Goal: Transaction & Acquisition: Purchase product/service

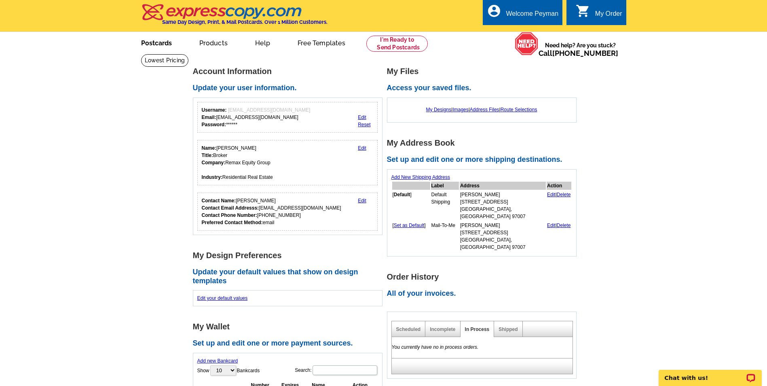
click at [164, 49] on link "Postcards" at bounding box center [156, 42] width 57 height 19
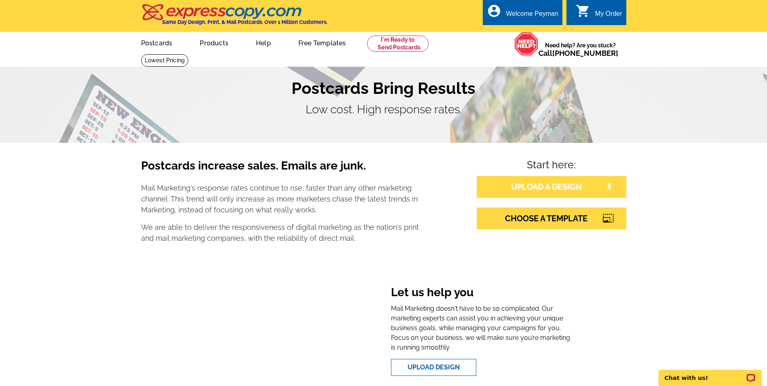
click at [536, 184] on link "UPLOAD A DESIGN" at bounding box center [552, 187] width 150 height 22
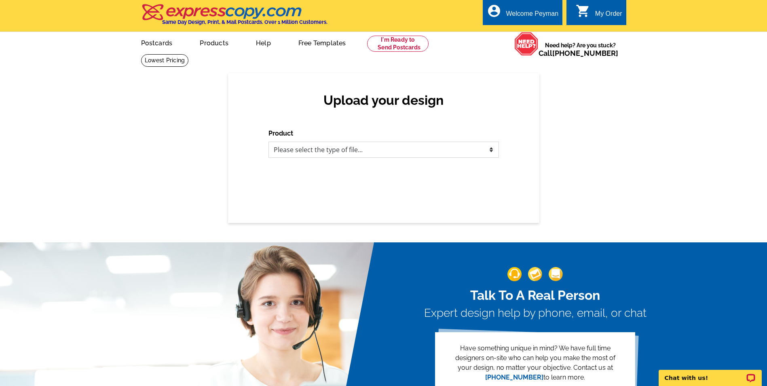
click at [444, 148] on select "Please select the type of file... Postcards Business Cards Letters and flyers G…" at bounding box center [383, 149] width 230 height 16
select select "1"
click at [268, 142] on select "Please select the type of file... Postcards Business Cards Letters and flyers G…" at bounding box center [383, 149] width 230 height 16
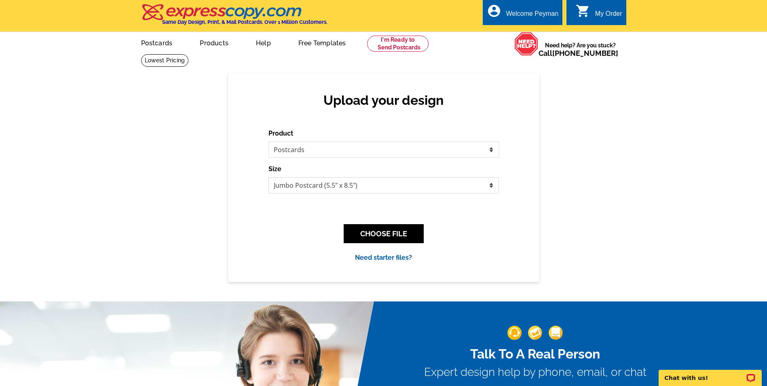
click at [377, 191] on select "Jumbo Postcard (5.5" x 8.5") Regular Postcard (4.25" x 5.6") Panoramic Postcard…" at bounding box center [383, 185] width 230 height 16
select select "1"
click at [268, 177] on select "Jumbo Postcard (5.5" x 8.5") Regular Postcard (4.25" x 5.6") Panoramic Postcard…" at bounding box center [383, 185] width 230 height 16
click at [405, 231] on button "CHOOSE FILE" at bounding box center [384, 233] width 80 height 19
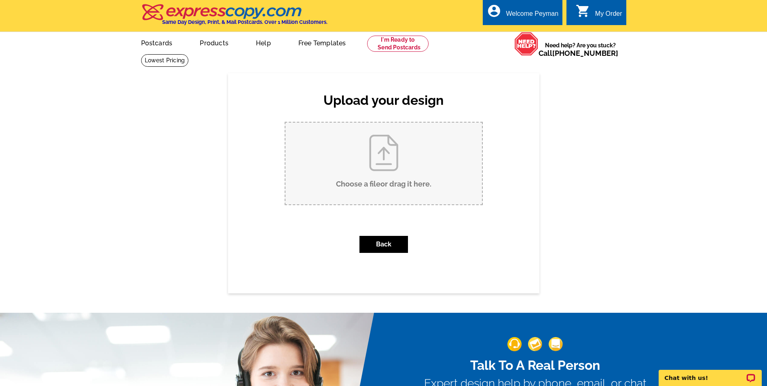
click at [384, 165] on input "Choose a file or drag it here ." at bounding box center [383, 163] width 196 height 82
type input "C:\fakepath\July home care 2023.pub"
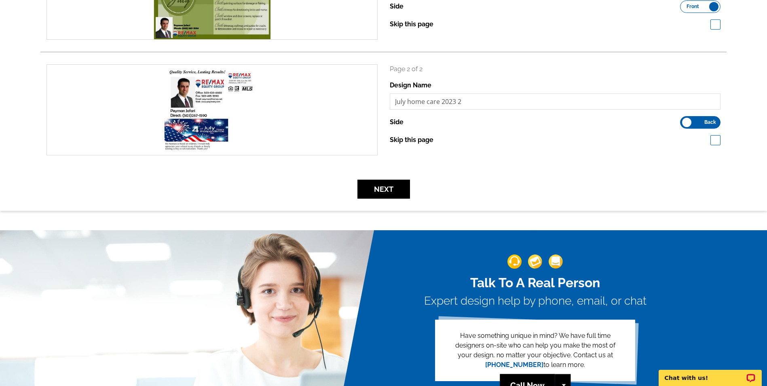
scroll to position [202, 0]
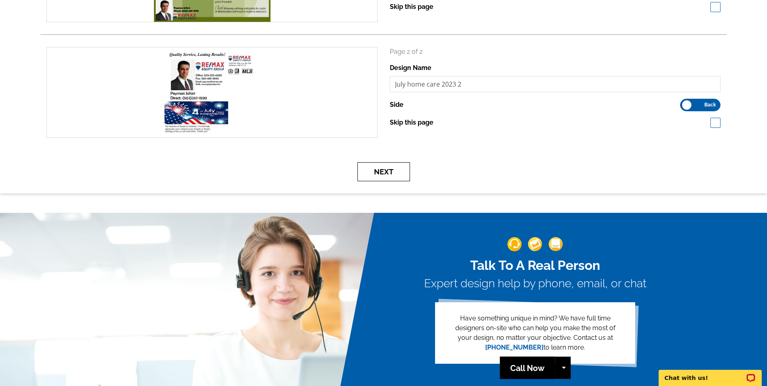
click at [402, 172] on button "Next" at bounding box center [383, 171] width 53 height 19
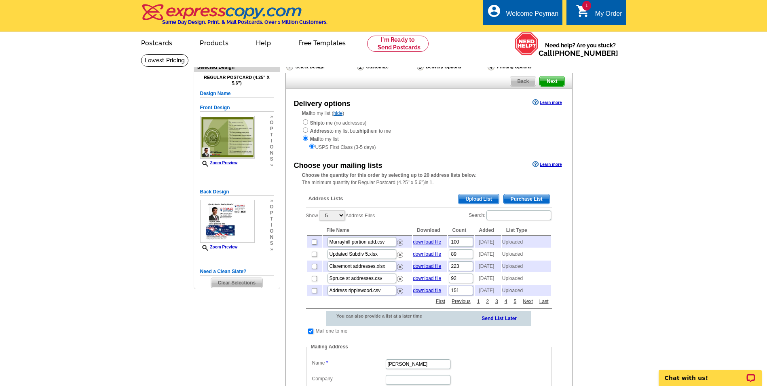
click at [314, 243] on input "checkbox" at bounding box center [314, 241] width 5 height 5
checkbox input "true"
click at [314, 257] on input "checkbox" at bounding box center [314, 253] width 5 height 5
checkbox input "true"
click at [313, 269] on input "checkbox" at bounding box center [314, 266] width 5 height 5
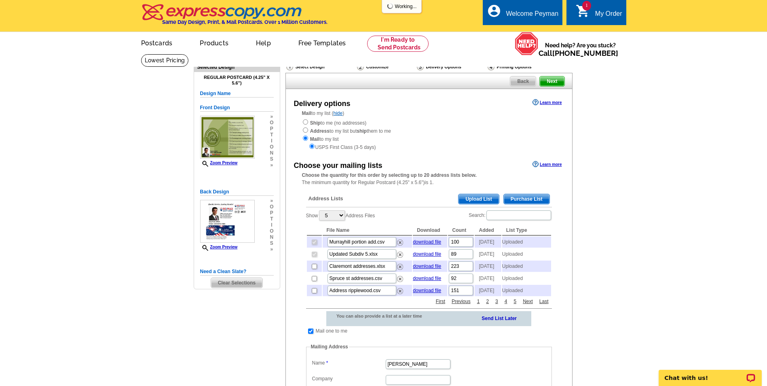
checkbox input "true"
click at [313, 281] on input "checkbox" at bounding box center [314, 278] width 5 height 5
checkbox input "true"
click at [311, 296] on td at bounding box center [314, 290] width 15 height 11
click at [314, 281] on input "checkbox" at bounding box center [314, 278] width 5 height 5
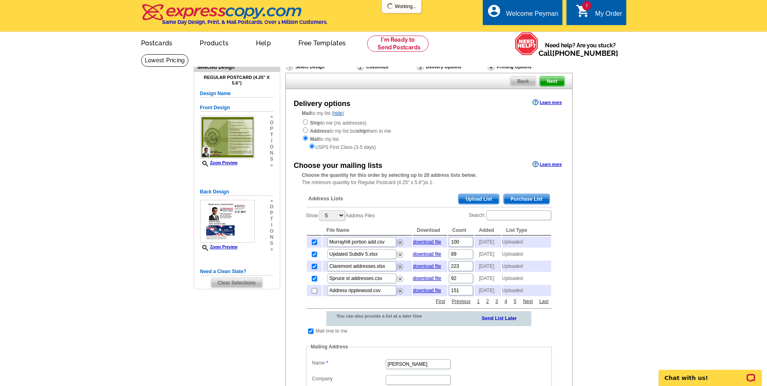
checkbox input "false"
click at [313, 293] on input "checkbox" at bounding box center [314, 290] width 5 height 5
checkbox input "true"
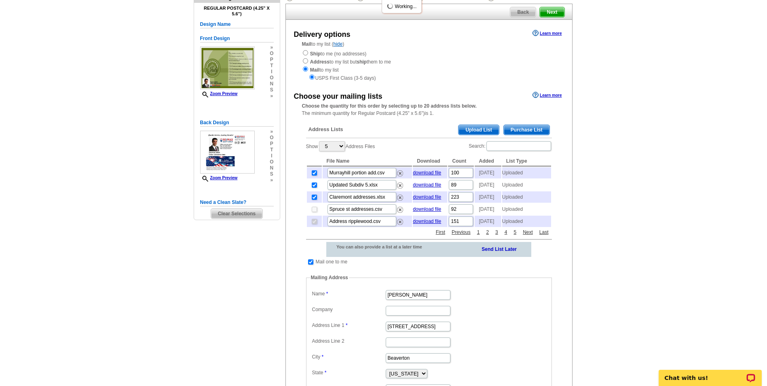
scroll to position [81, 0]
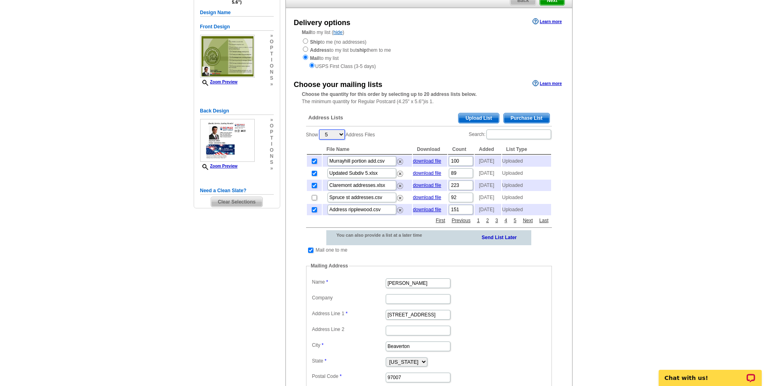
click at [343, 134] on select "5 10 25 50 100" at bounding box center [332, 134] width 26 height 10
select select "25"
click at [320, 130] on select "5 10 25 50 100" at bounding box center [332, 134] width 26 height 10
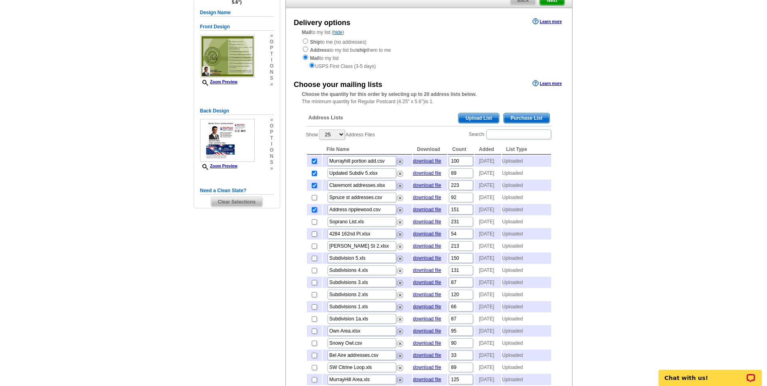
click at [315, 212] on input "checkbox" at bounding box center [314, 209] width 5 height 5
checkbox input "false"
click at [312, 188] on input "checkbox" at bounding box center [314, 185] width 5 height 5
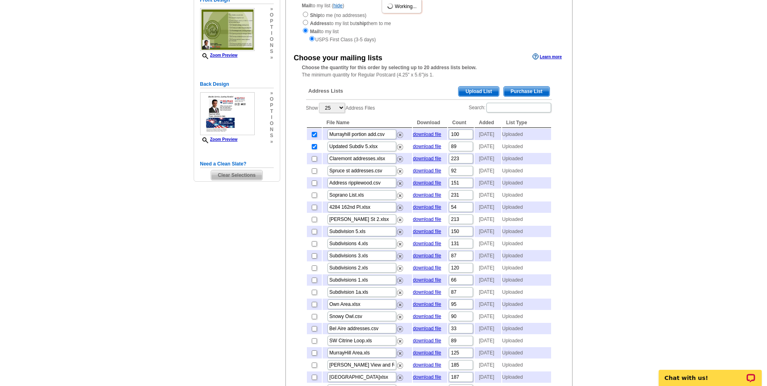
scroll to position [121, 0]
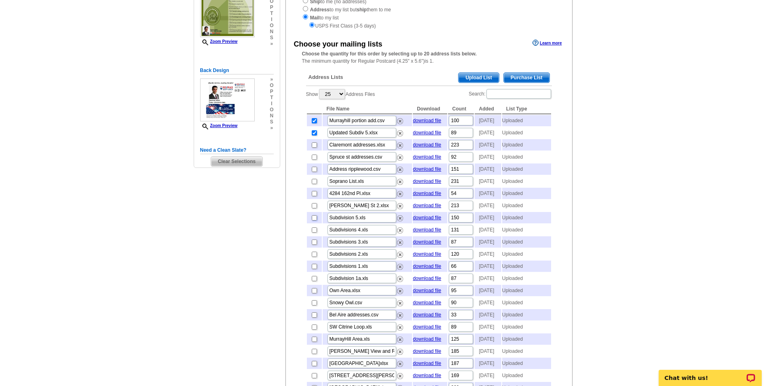
click at [314, 220] on input "checkbox" at bounding box center [314, 217] width 5 height 5
checkbox input "true"
click at [314, 232] on input "checkbox" at bounding box center [314, 229] width 5 height 5
checkbox input "true"
click at [314, 245] on input "checkbox" at bounding box center [314, 241] width 5 height 5
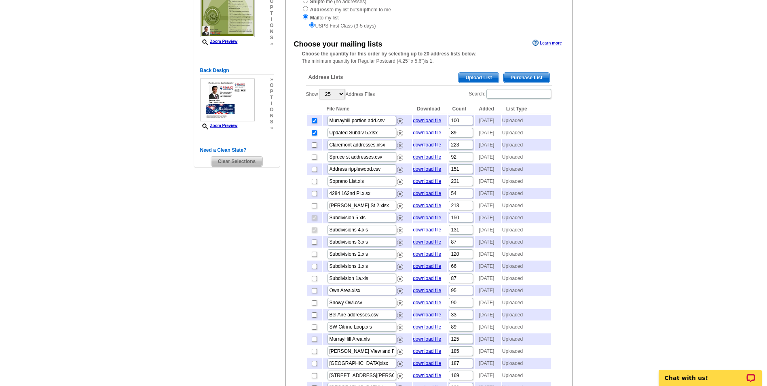
checkbox input "true"
click at [313, 257] on input "checkbox" at bounding box center [314, 253] width 5 height 5
checkbox input "true"
click at [313, 269] on input "checkbox" at bounding box center [314, 266] width 5 height 5
checkbox input "true"
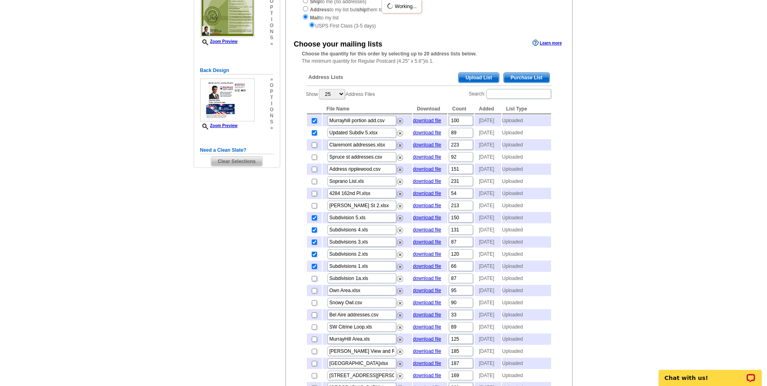
click at [313, 281] on input "checkbox" at bounding box center [314, 278] width 5 height 5
checkbox input "true"
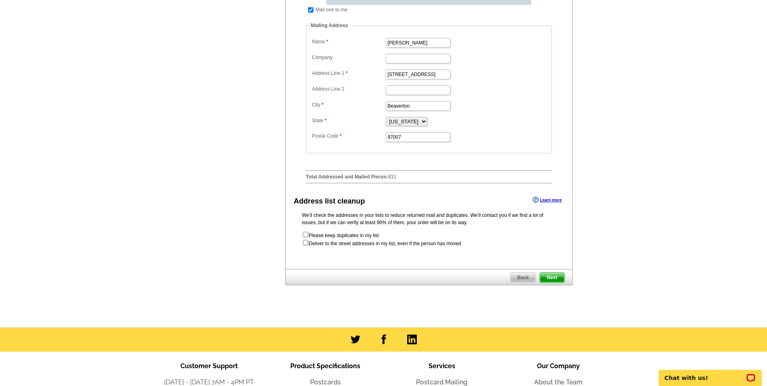
scroll to position [647, 0]
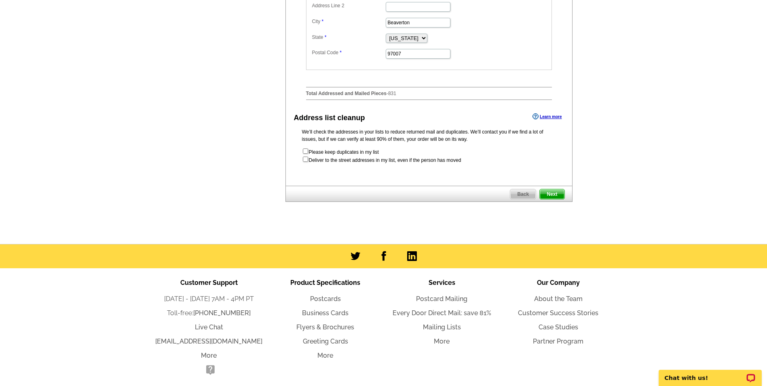
click at [561, 199] on span "Next" at bounding box center [552, 194] width 24 height 10
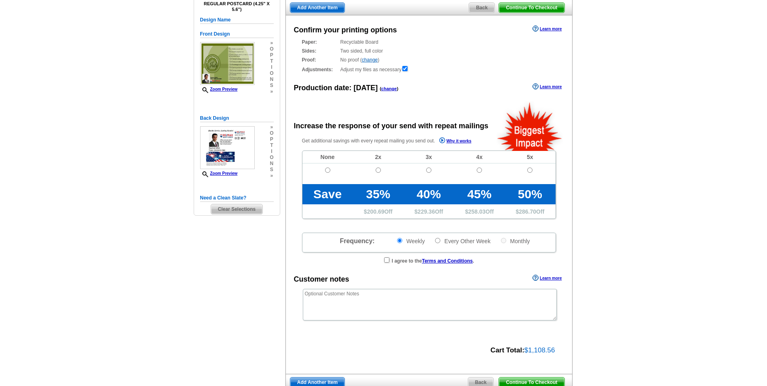
scroll to position [81, 0]
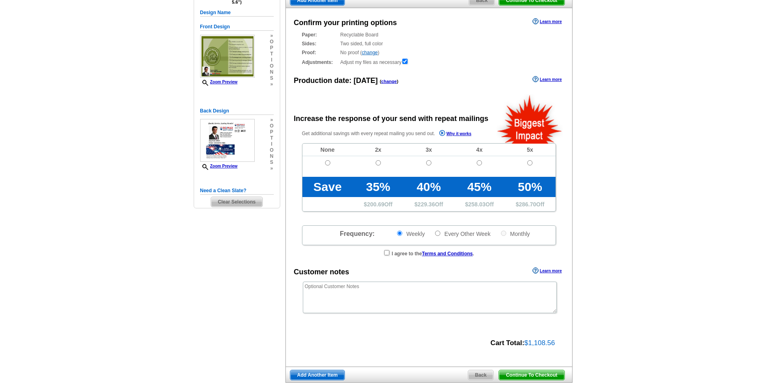
radio input "false"
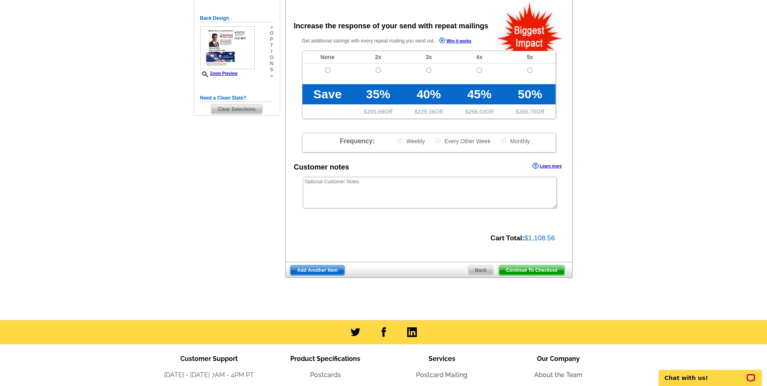
scroll to position [121, 0]
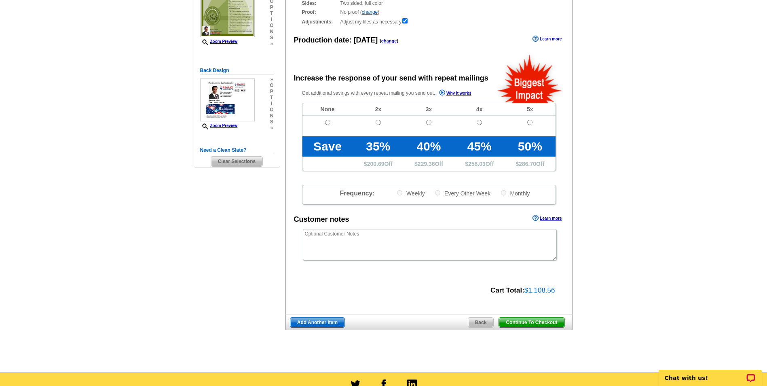
click at [542, 323] on span "Continue To Checkout" at bounding box center [531, 322] width 65 height 10
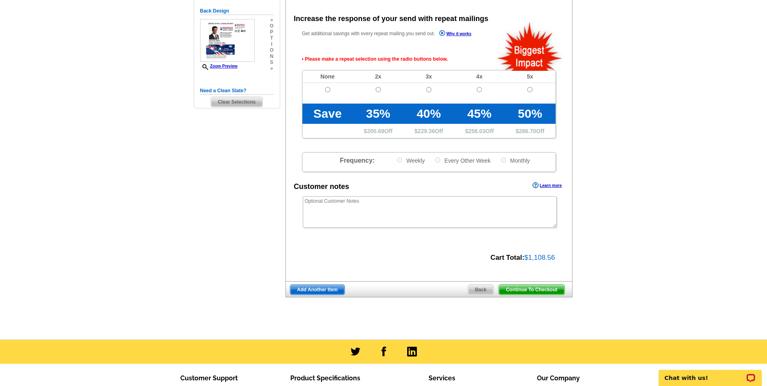
scroll to position [181, 0]
click at [327, 88] on input "radio" at bounding box center [327, 89] width 5 height 5
radio input "true"
click at [542, 291] on span "Continue To Checkout" at bounding box center [531, 289] width 65 height 10
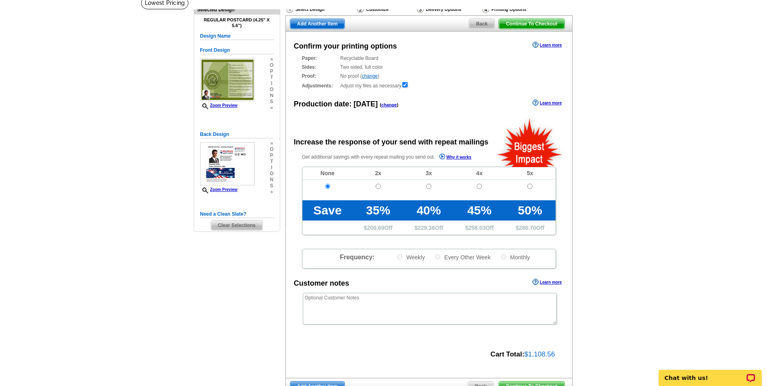
scroll to position [23, 0]
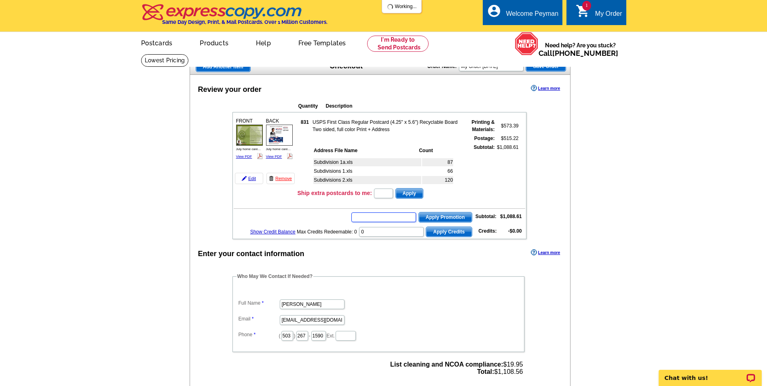
click at [379, 218] on input "text" at bounding box center [383, 217] width 65 height 10
type input "SMS60R"
click at [461, 218] on span "Apply Promotion" at bounding box center [445, 217] width 53 height 10
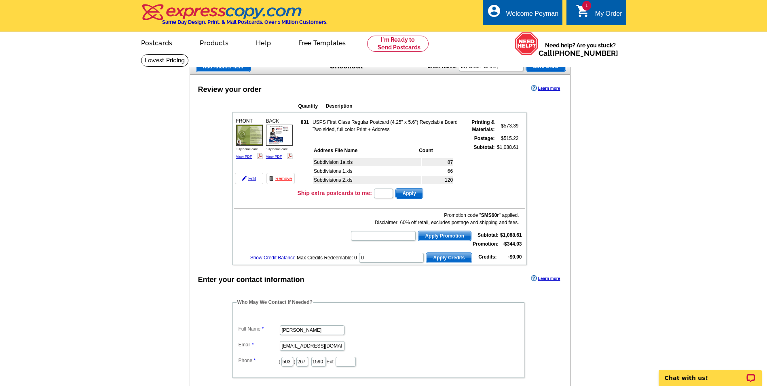
click at [545, 68] on span "Save Order" at bounding box center [546, 66] width 40 height 10
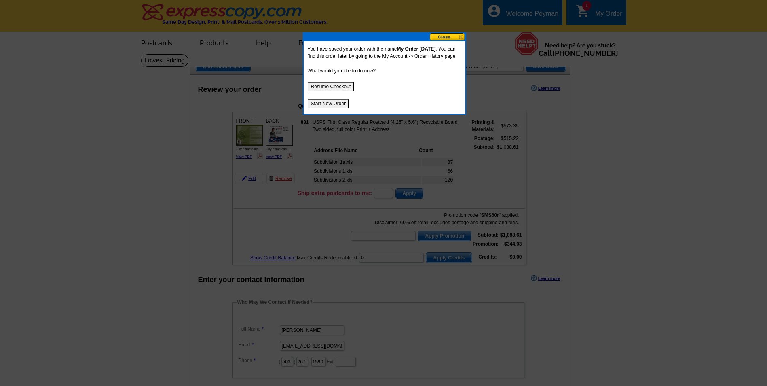
click at [335, 108] on button "Start New Order" at bounding box center [329, 104] width 42 height 10
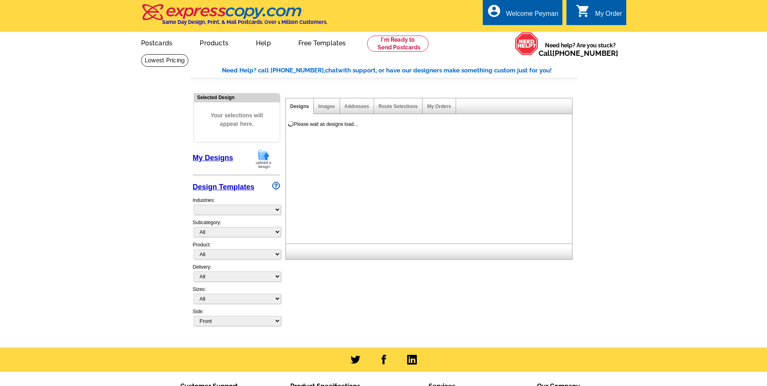
select select "785"
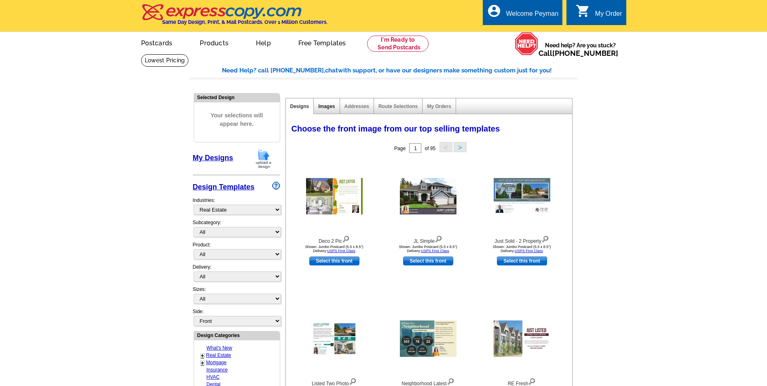
click at [324, 104] on link "Images" at bounding box center [326, 106] width 17 height 6
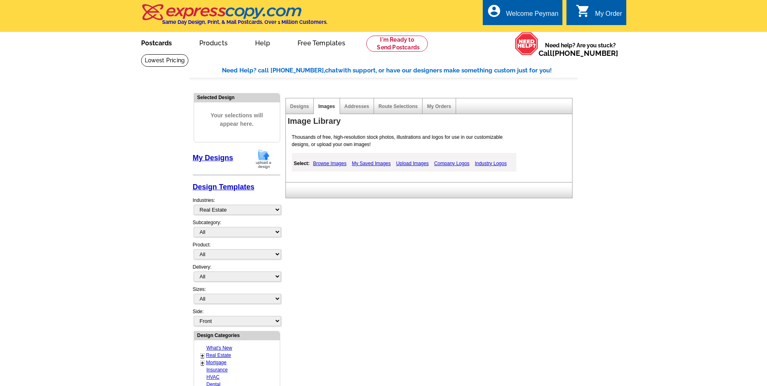
click at [165, 44] on link "Postcards" at bounding box center [156, 42] width 57 height 19
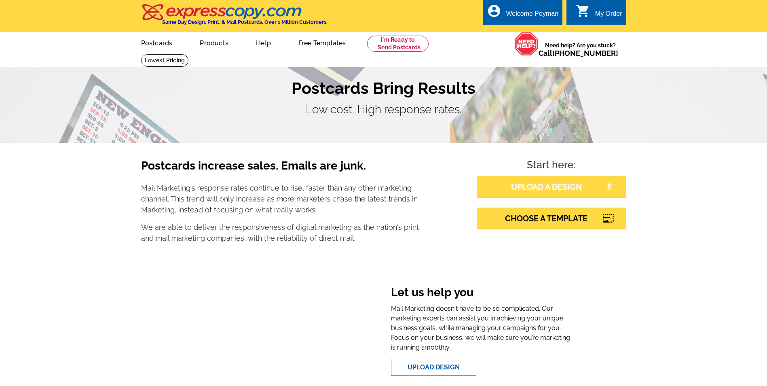
click at [569, 186] on link "UPLOAD A DESIGN" at bounding box center [552, 187] width 150 height 22
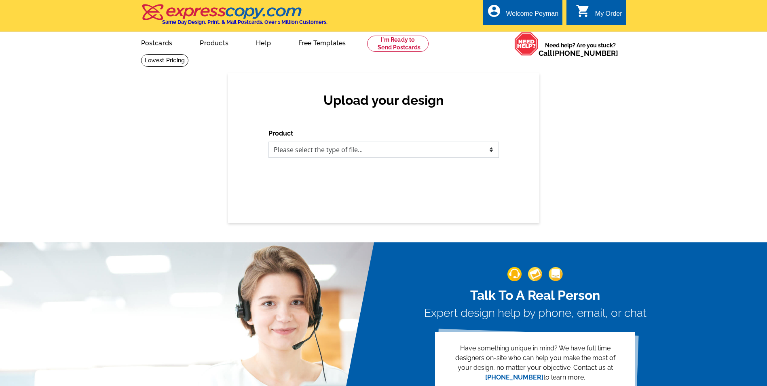
click at [372, 151] on select "Please select the type of file... Postcards Business Cards Letters and flyers G…" at bounding box center [383, 149] width 230 height 16
select select "1"
click at [268, 142] on select "Please select the type of file... Postcards Business Cards Letters and flyers G…" at bounding box center [383, 149] width 230 height 16
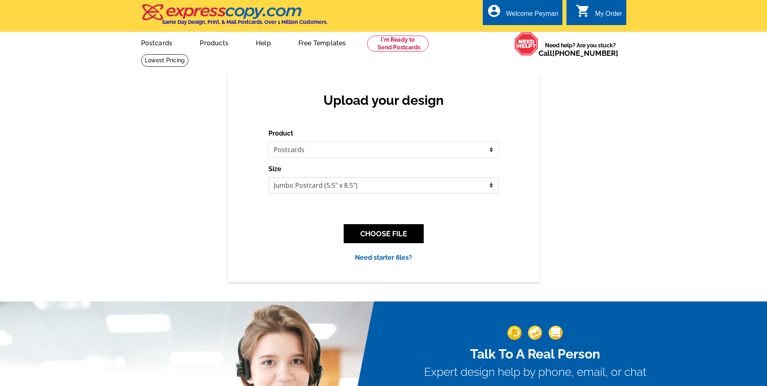
click at [330, 190] on select "Jumbo Postcard (5.5" x 8.5") Regular Postcard (4.25" x 5.6") Panoramic Postcard…" at bounding box center [383, 185] width 230 height 16
select select "1"
click at [268, 177] on select "Jumbo Postcard (5.5" x 8.5") Regular Postcard (4.25" x 5.6") Panoramic Postcard…" at bounding box center [383, 185] width 230 height 16
click at [357, 236] on button "CHOOSE FILE" at bounding box center [384, 233] width 80 height 19
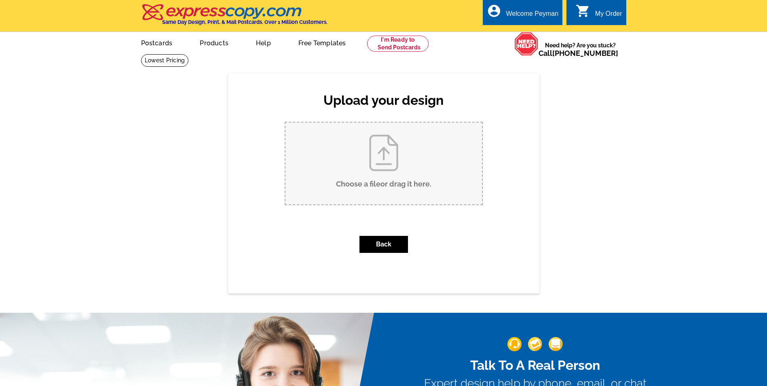
click at [380, 172] on input "Choose a file or drag it here ." at bounding box center [383, 163] width 196 height 82
type input "C:\fakepath\Just sold 2533 SE Spruce st.pub"
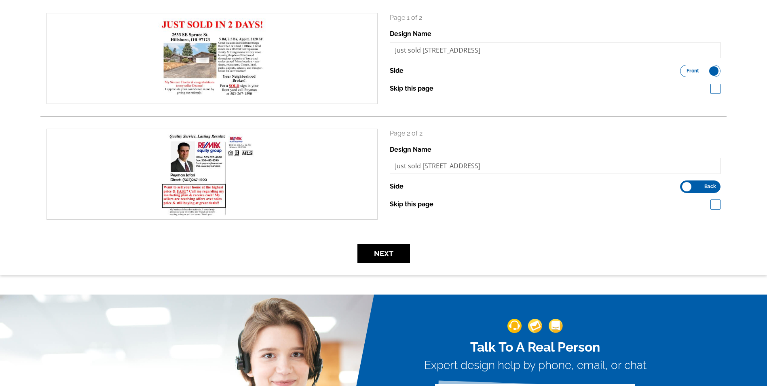
scroll to position [121, 0]
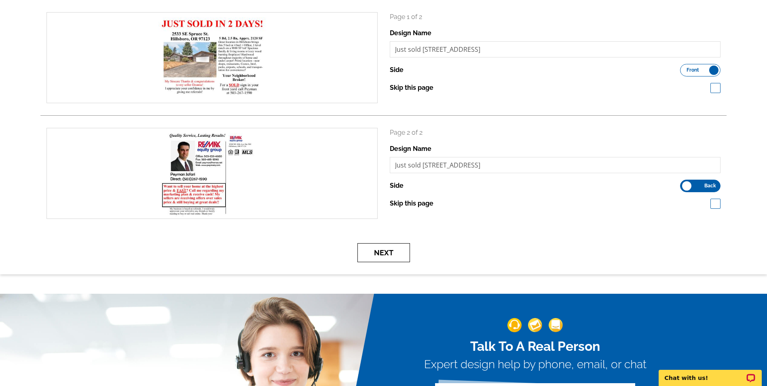
click at [375, 261] on button "Next" at bounding box center [383, 252] width 53 height 19
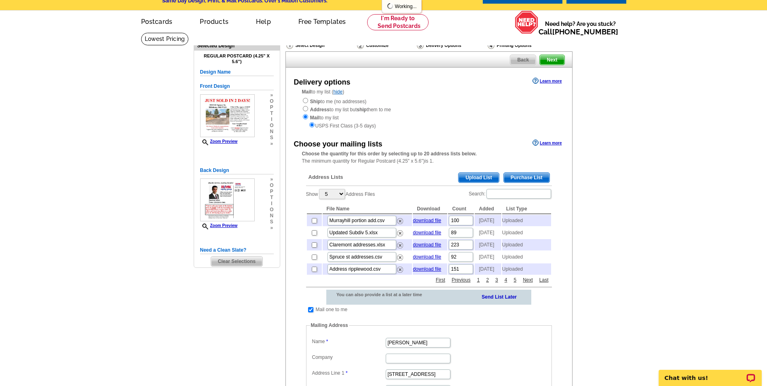
scroll to position [40, 0]
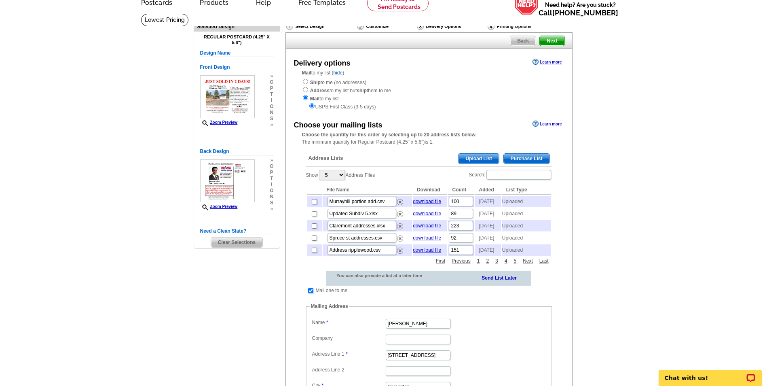
click at [313, 204] on input "checkbox" at bounding box center [314, 201] width 5 height 5
checkbox input "true"
click at [311, 218] on td at bounding box center [314, 213] width 15 height 11
click at [314, 216] on input "checkbox" at bounding box center [314, 213] width 5 height 5
checkbox input "true"
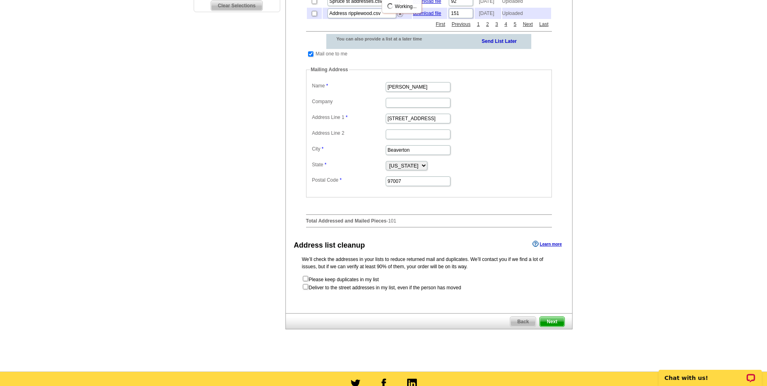
scroll to position [283, 0]
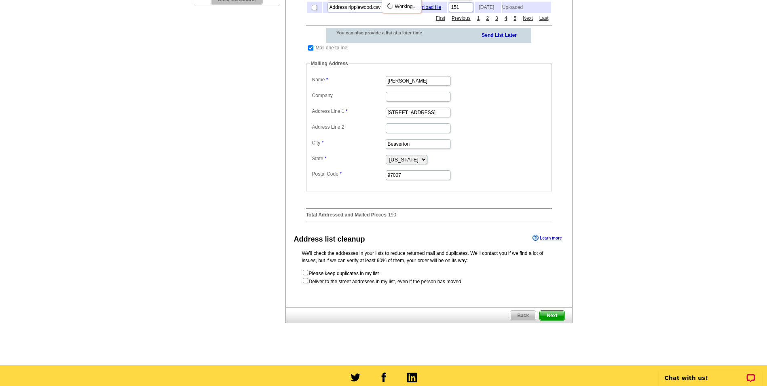
click at [549, 320] on span "Next" at bounding box center [552, 315] width 24 height 10
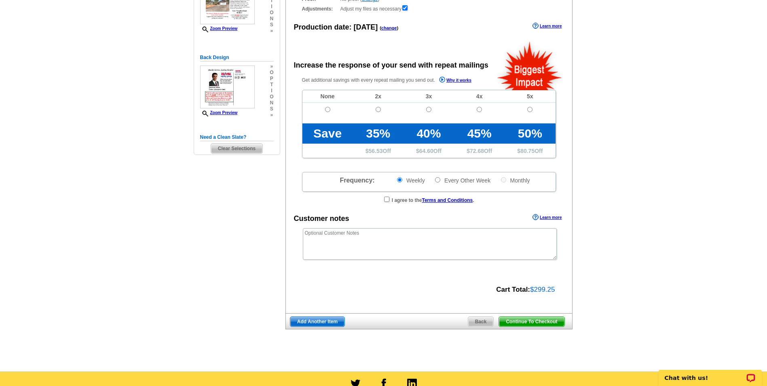
scroll to position [162, 0]
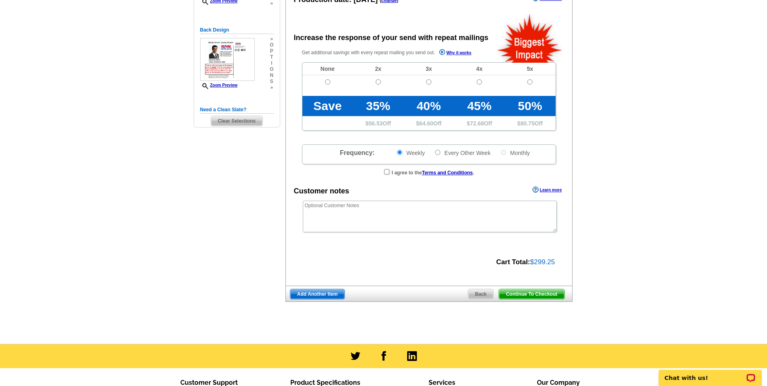
radio input "false"
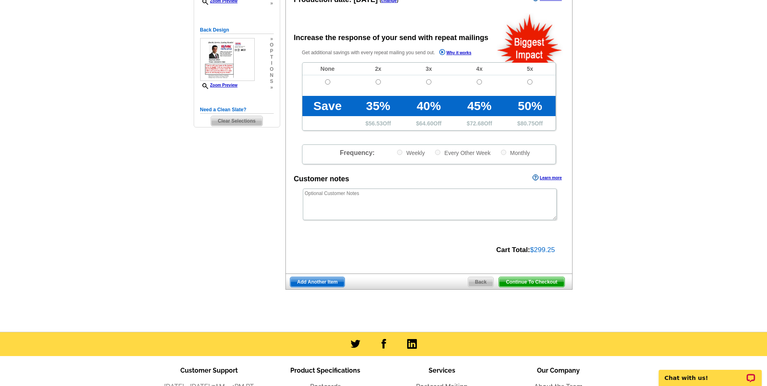
click at [547, 283] on span "Continue To Checkout" at bounding box center [531, 282] width 65 height 10
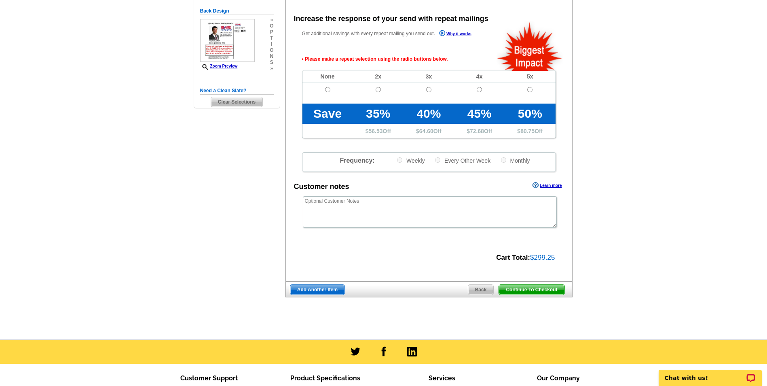
scroll to position [181, 0]
click at [328, 91] on input "radio" at bounding box center [327, 89] width 5 height 5
radio input "true"
click at [539, 289] on span "Continue To Checkout" at bounding box center [531, 289] width 65 height 10
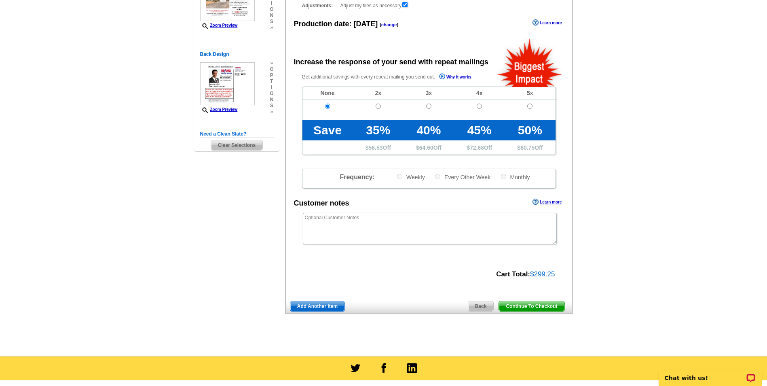
scroll to position [60, 0]
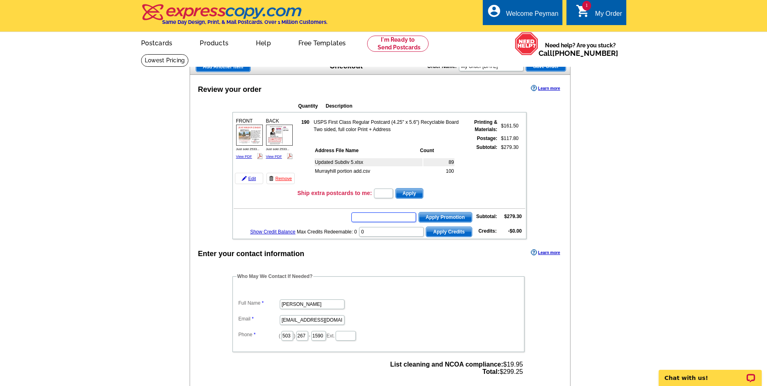
click at [380, 217] on input "text" at bounding box center [383, 217] width 65 height 10
type input "SMS60R"
click at [462, 217] on span "Apply Promotion" at bounding box center [445, 217] width 53 height 10
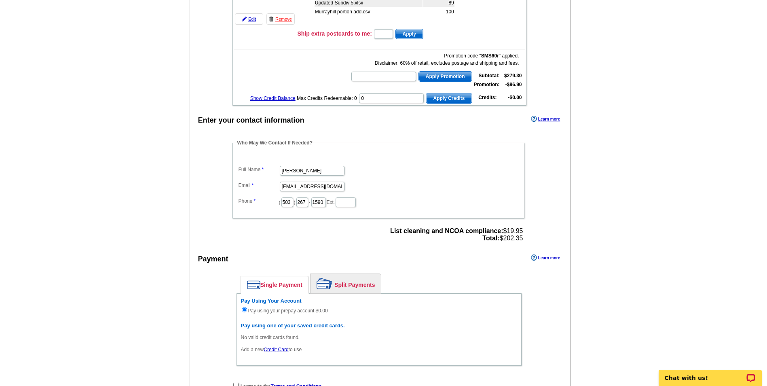
scroll to position [202, 0]
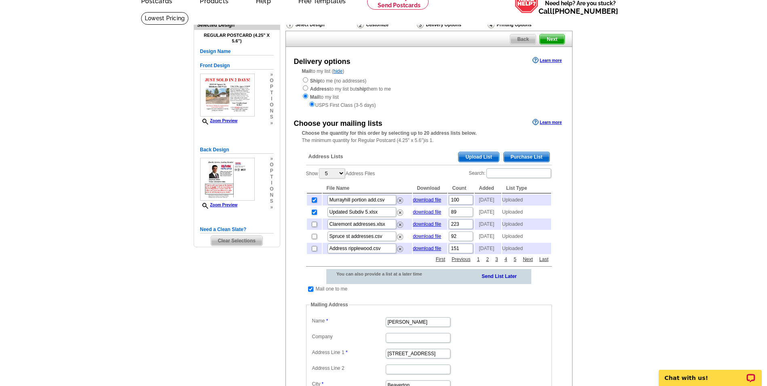
scroll to position [81, 0]
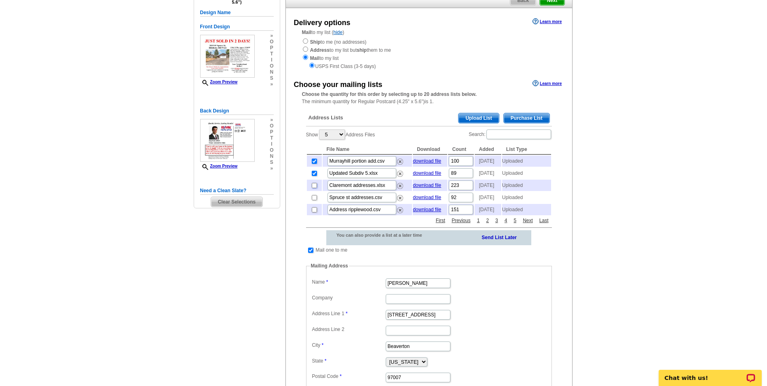
click at [314, 188] on input "checkbox" at bounding box center [314, 185] width 5 height 5
checkbox input "true"
click at [314, 200] on input "checkbox" at bounding box center [314, 197] width 5 height 5
checkbox input "true"
click at [314, 212] on input "checkbox" at bounding box center [314, 209] width 5 height 5
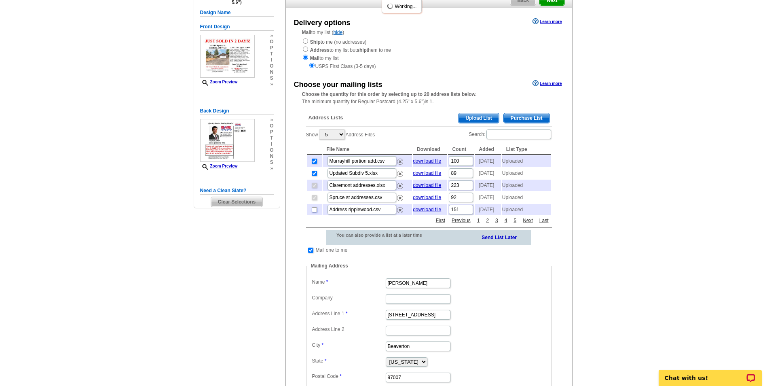
checkbox input "true"
click at [334, 136] on select "5 10 25 50 100" at bounding box center [332, 134] width 26 height 10
select select "25"
click at [320, 130] on select "5 10 25 50 100" at bounding box center [332, 134] width 26 height 10
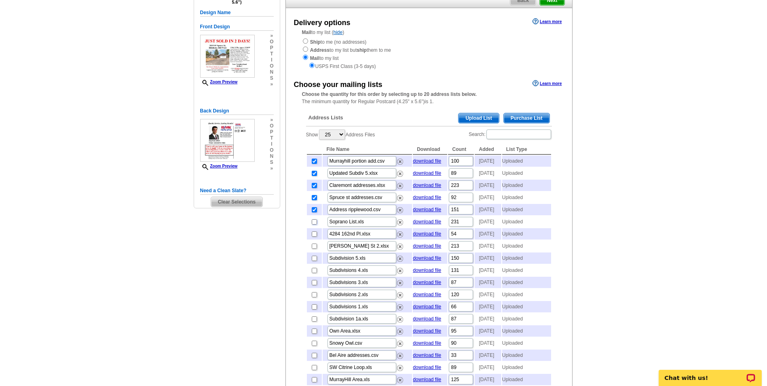
click at [315, 224] on input "checkbox" at bounding box center [314, 221] width 5 height 5
checkbox input "true"
click at [314, 236] on input "checkbox" at bounding box center [314, 233] width 5 height 5
checkbox input "true"
click at [316, 249] on input "checkbox" at bounding box center [314, 245] width 5 height 5
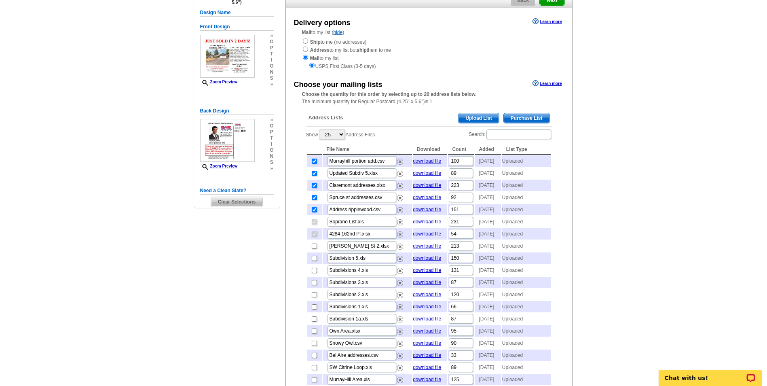
checkbox input "true"
click at [314, 261] on input "checkbox" at bounding box center [314, 257] width 5 height 5
checkbox input "true"
click at [313, 273] on input "checkbox" at bounding box center [314, 270] width 5 height 5
checkbox input "true"
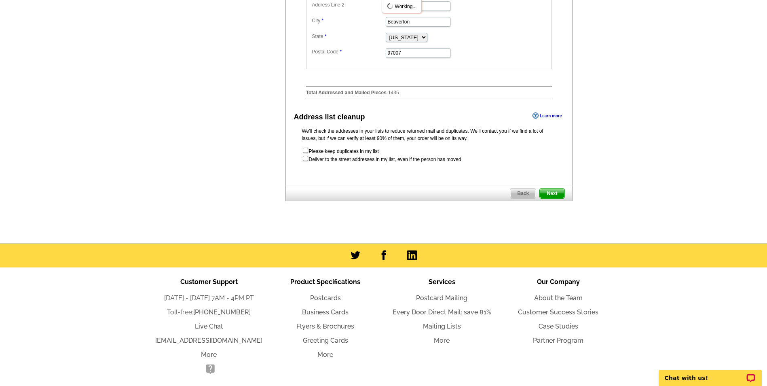
scroll to position [687, 0]
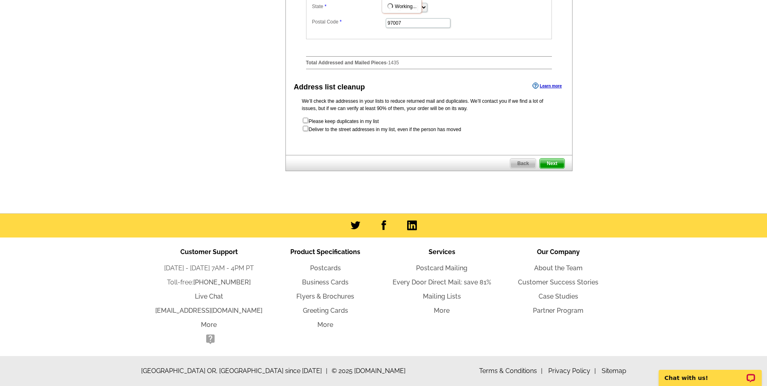
click at [553, 168] on span "Next" at bounding box center [552, 163] width 24 height 10
click at [552, 168] on span "Next" at bounding box center [552, 163] width 24 height 10
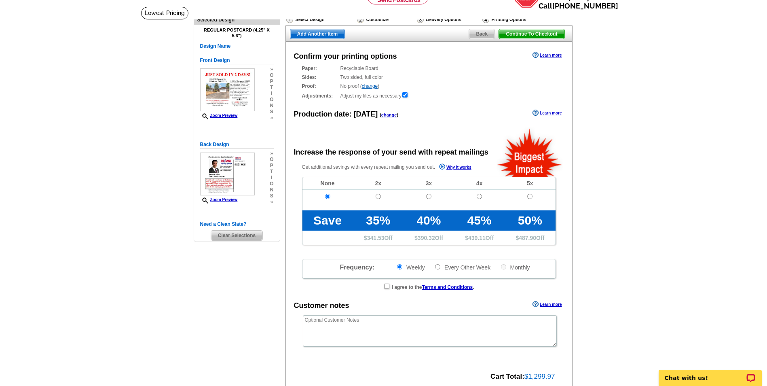
radio input "false"
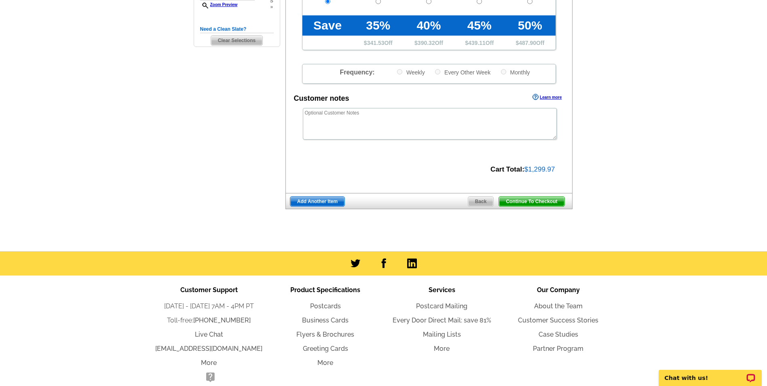
scroll to position [243, 0]
click at [551, 201] on span "Continue To Checkout" at bounding box center [531, 201] width 65 height 10
click at [544, 243] on div "Need Help? call [PHONE_NUMBER], chat with support, or have our designers make s…" at bounding box center [384, 27] width 388 height 432
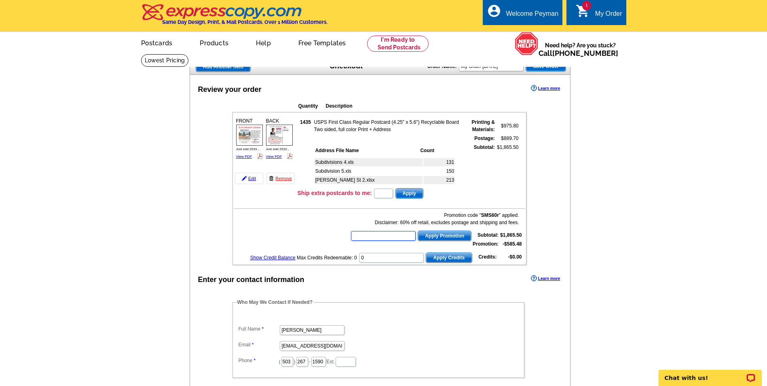
click at [388, 236] on input "text" at bounding box center [383, 236] width 65 height 10
type input "SMS60R"
click at [448, 236] on span "Apply Promotion" at bounding box center [444, 236] width 53 height 10
